Goal: Communication & Community: Connect with others

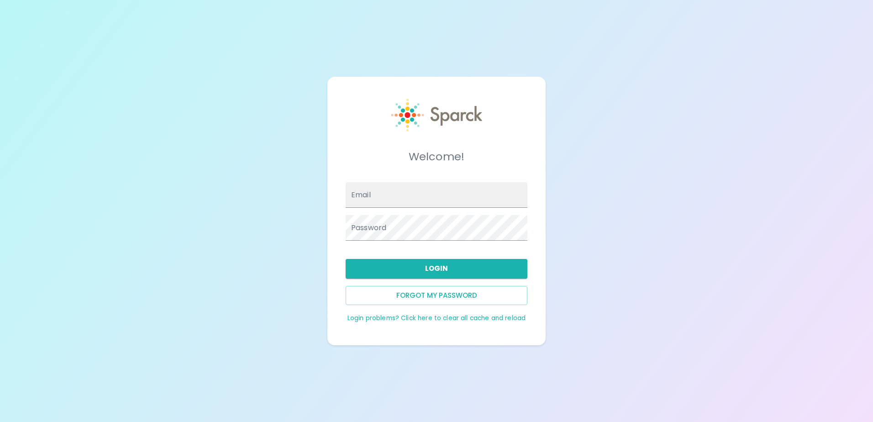
type input "[EMAIL_ADDRESS][DOMAIN_NAME]"
click at [414, 264] on button "Login" at bounding box center [437, 268] width 182 height 19
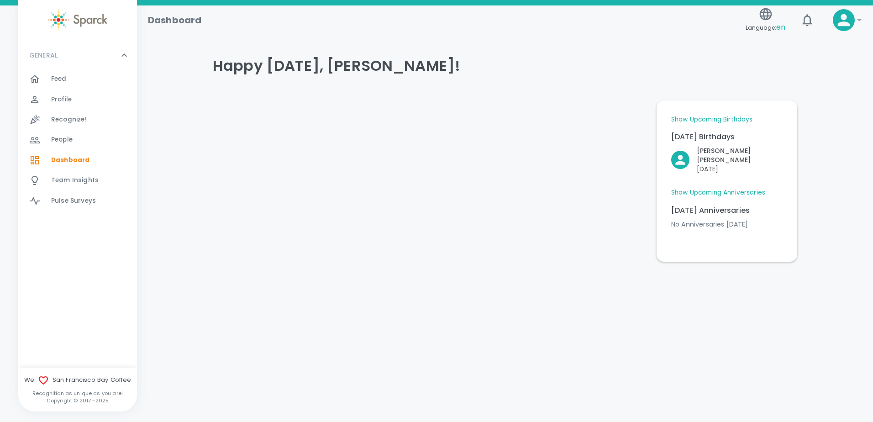
click at [58, 77] on span "Feed" at bounding box center [59, 78] width 16 height 9
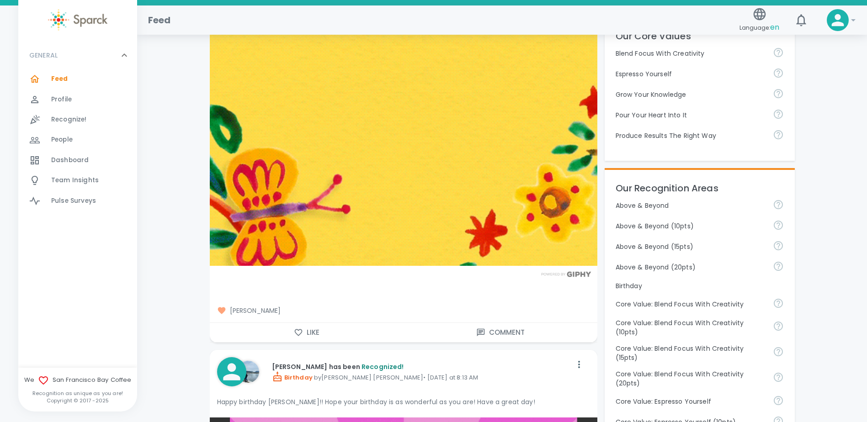
scroll to position [274, 0]
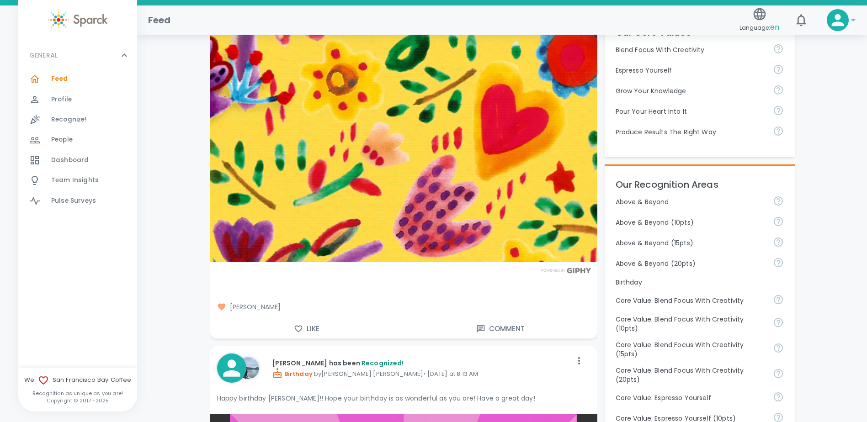
click at [305, 329] on button "Like" at bounding box center [307, 328] width 194 height 19
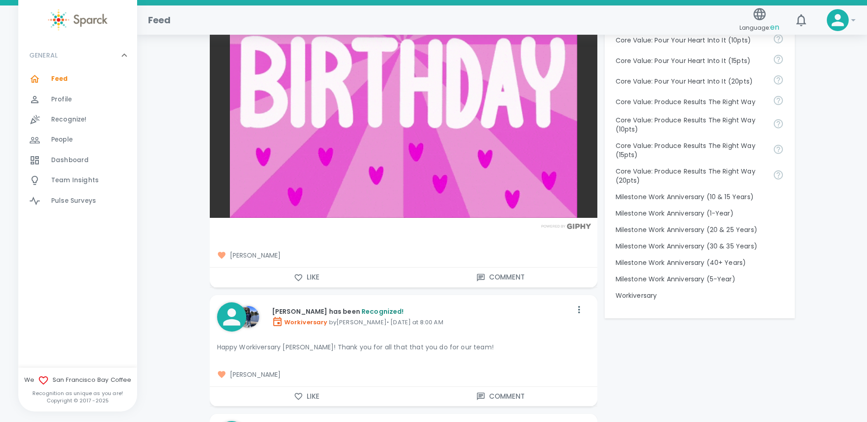
scroll to position [822, 0]
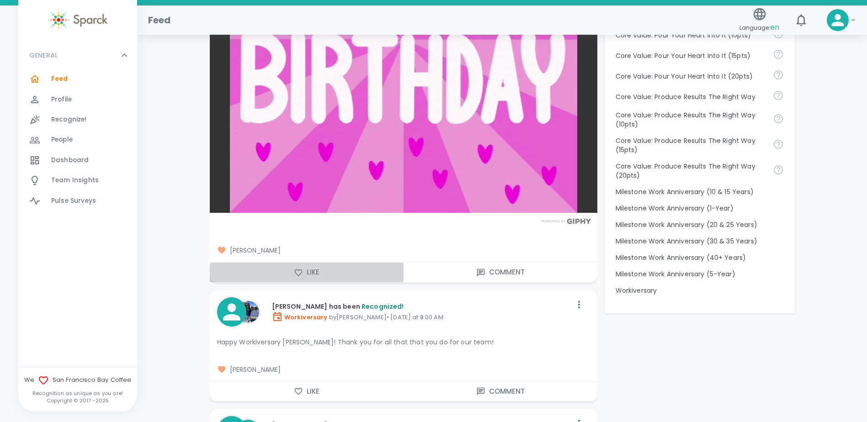
click at [315, 273] on button "Like" at bounding box center [307, 272] width 194 height 19
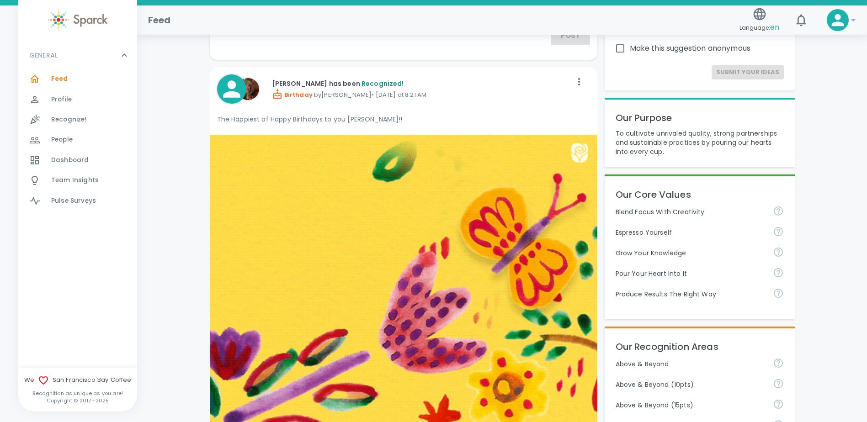
scroll to position [0, 0]
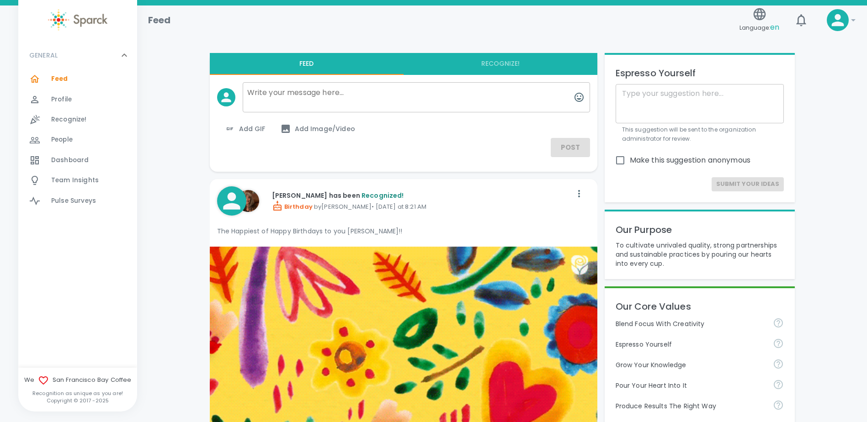
click at [79, 164] on span "Dashboard" at bounding box center [69, 160] width 37 height 9
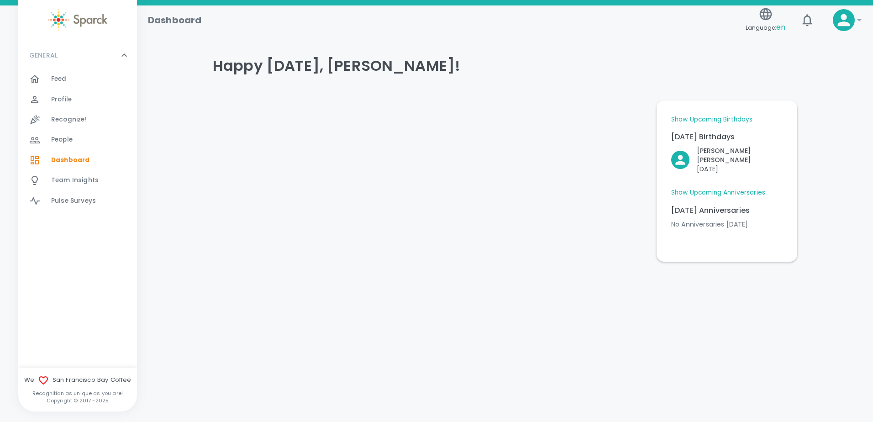
click at [734, 188] on link "Show Upcoming Anniversaries" at bounding box center [718, 192] width 94 height 9
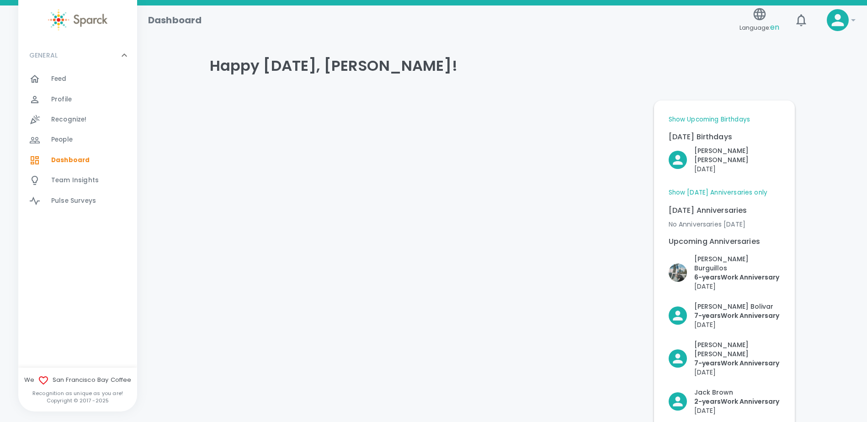
click at [721, 119] on link "Show Upcoming Birthdays" at bounding box center [708, 119] width 81 height 9
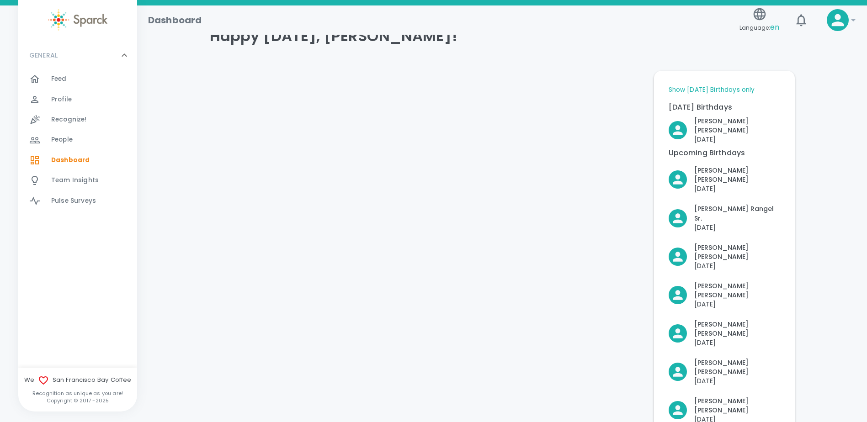
scroll to position [46, 0]
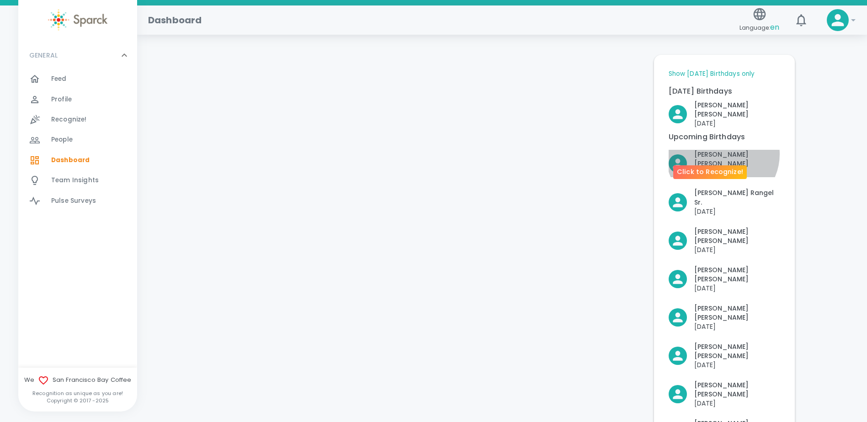
click at [722, 150] on p "[PERSON_NAME]" at bounding box center [737, 159] width 86 height 18
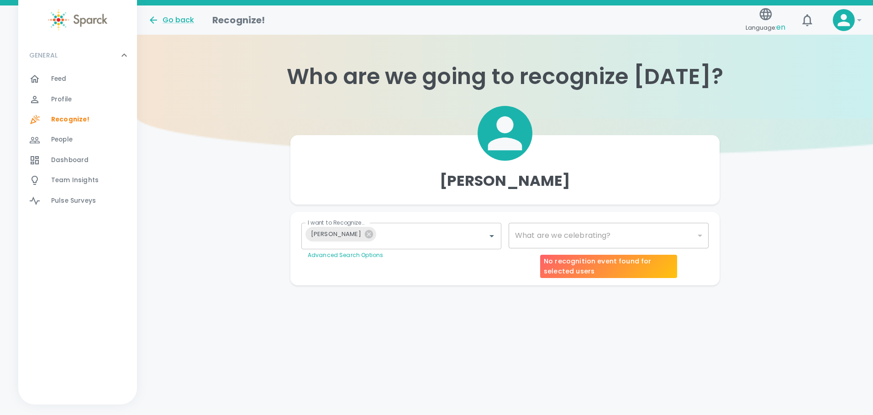
click at [630, 227] on div "​" at bounding box center [609, 236] width 200 height 26
type input "2072"
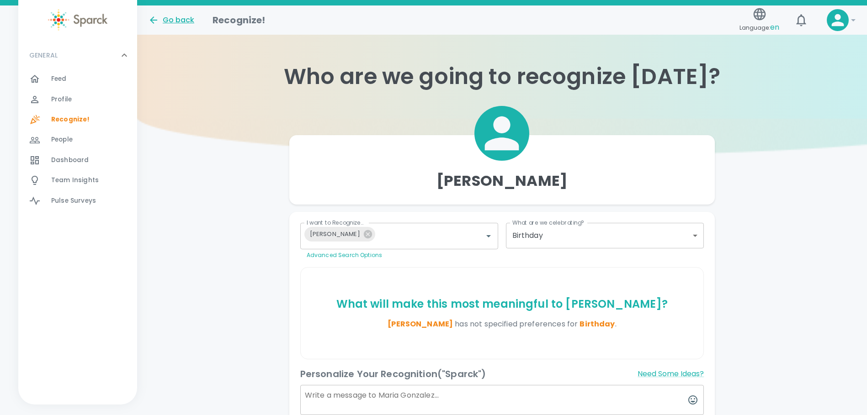
click at [178, 15] on div "Go back" at bounding box center [171, 20] width 46 height 11
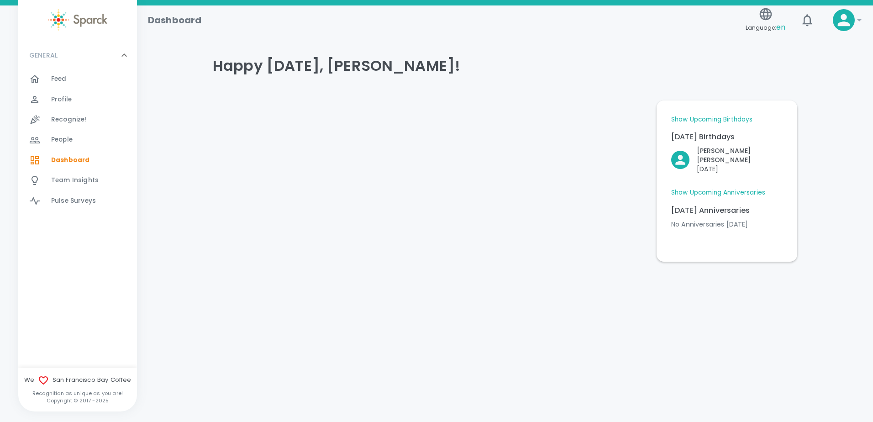
click at [721, 188] on link "Show Upcoming Anniversaries" at bounding box center [718, 192] width 94 height 9
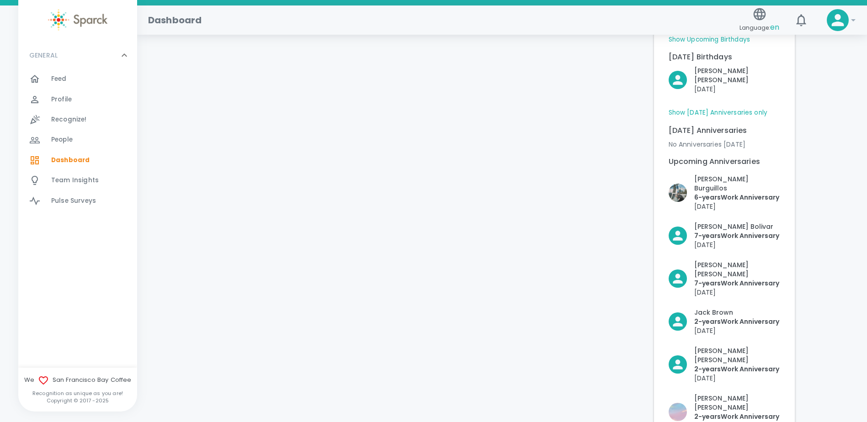
scroll to position [91, 0]
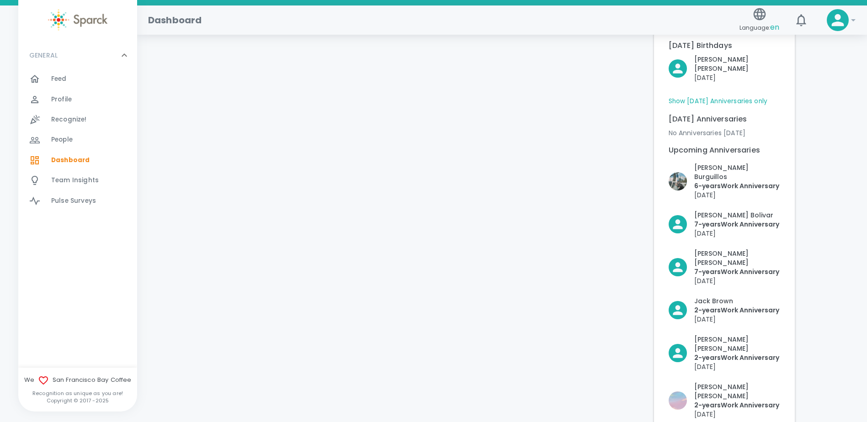
click at [706, 97] on link "Show [DATE] Anniversaries only" at bounding box center [717, 101] width 99 height 9
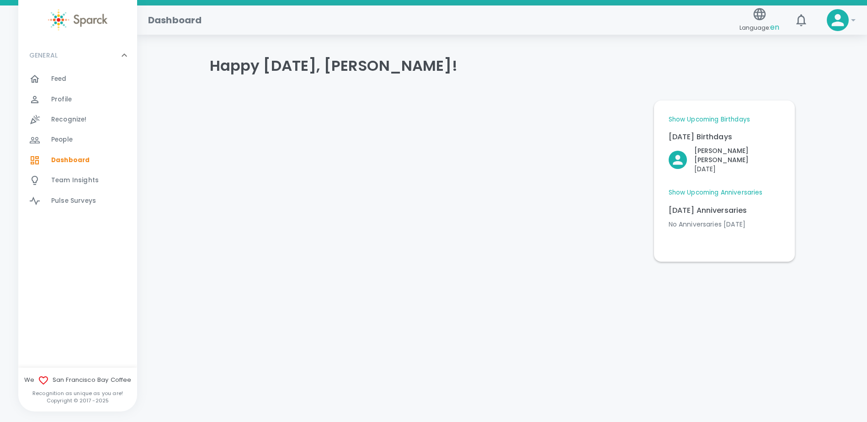
scroll to position [0, 0]
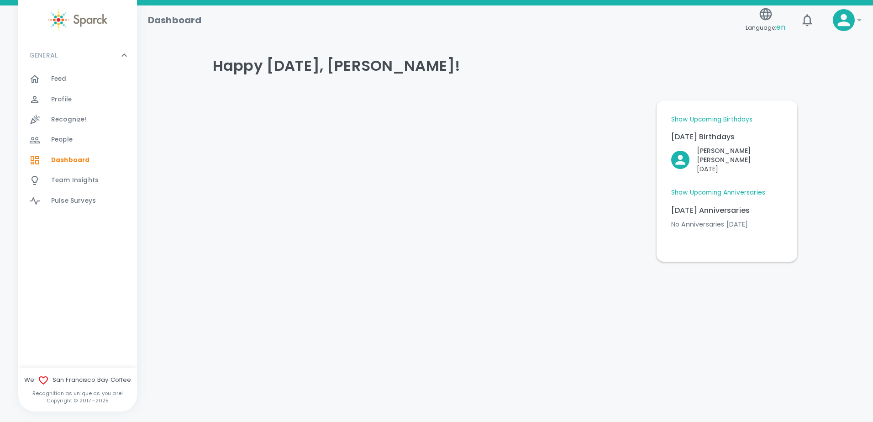
click at [708, 123] on link "Show Upcoming Birthdays" at bounding box center [711, 119] width 81 height 9
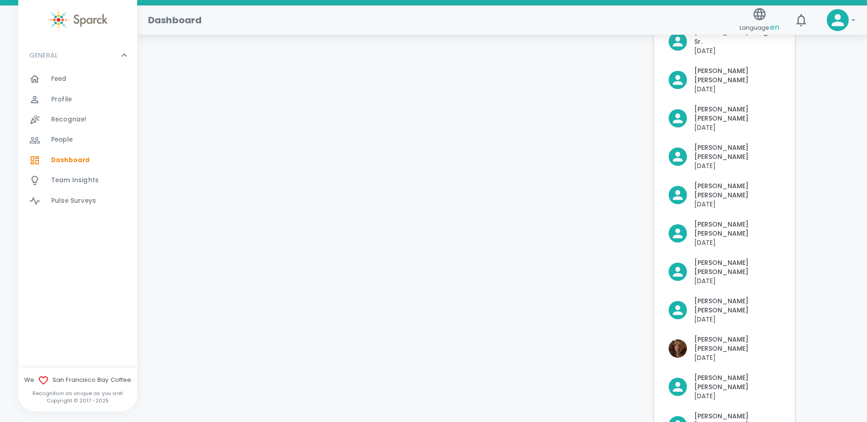
scroll to position [228, 0]
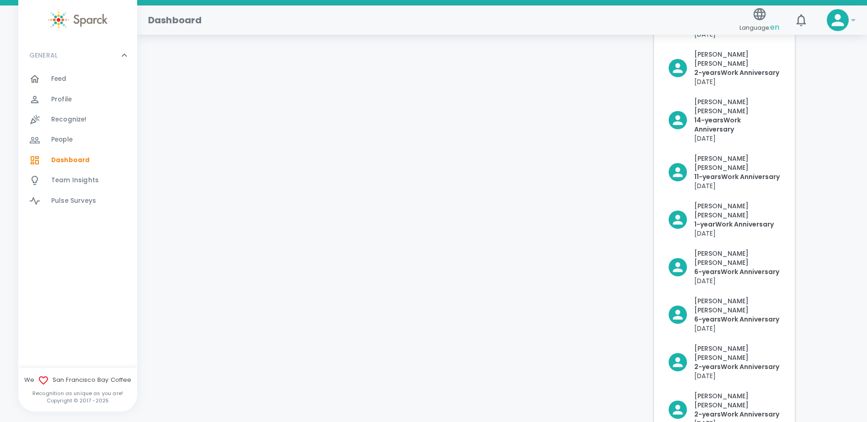
scroll to position [1037, 0]
